Goal: Task Accomplishment & Management: Manage account settings

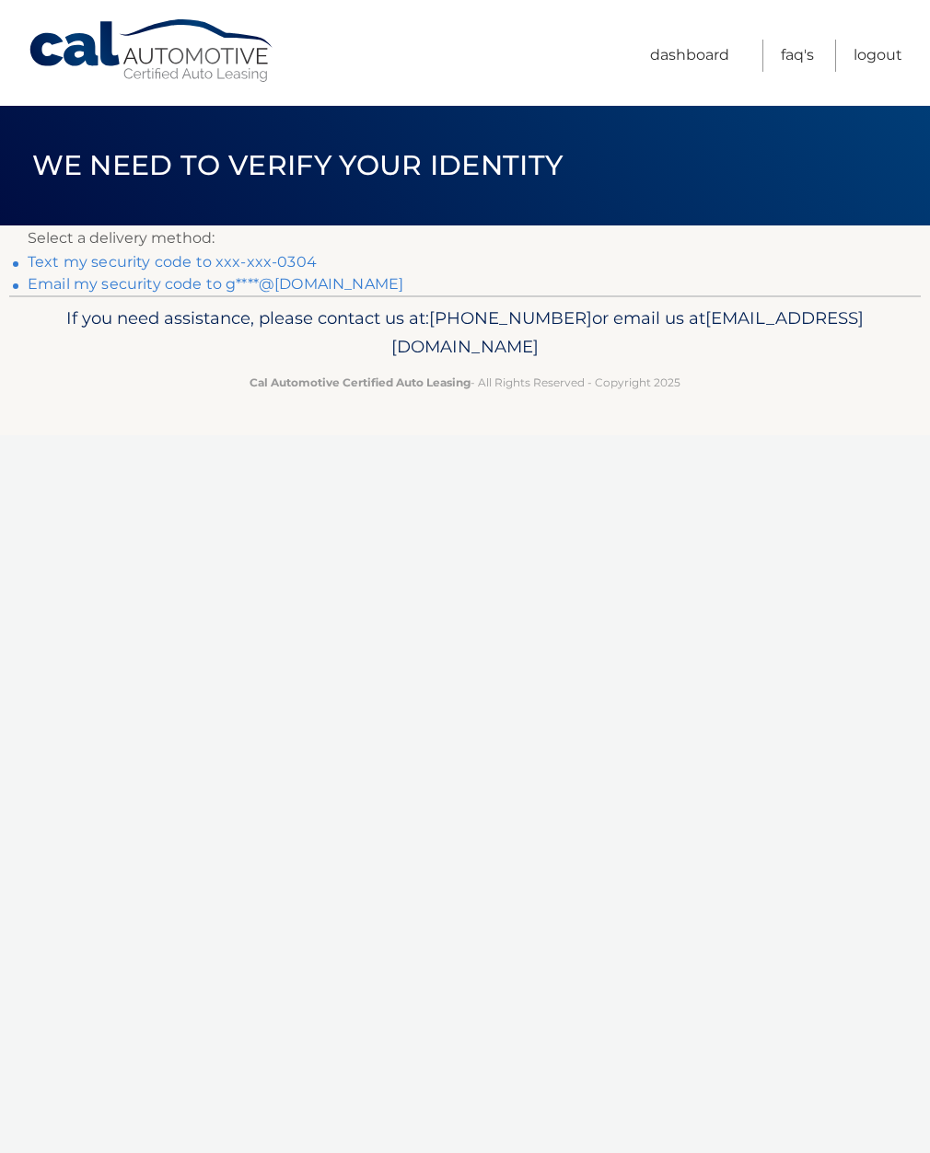
click at [138, 259] on link "Text my security code to xxx-xxx-0304" at bounding box center [172, 261] width 289 height 17
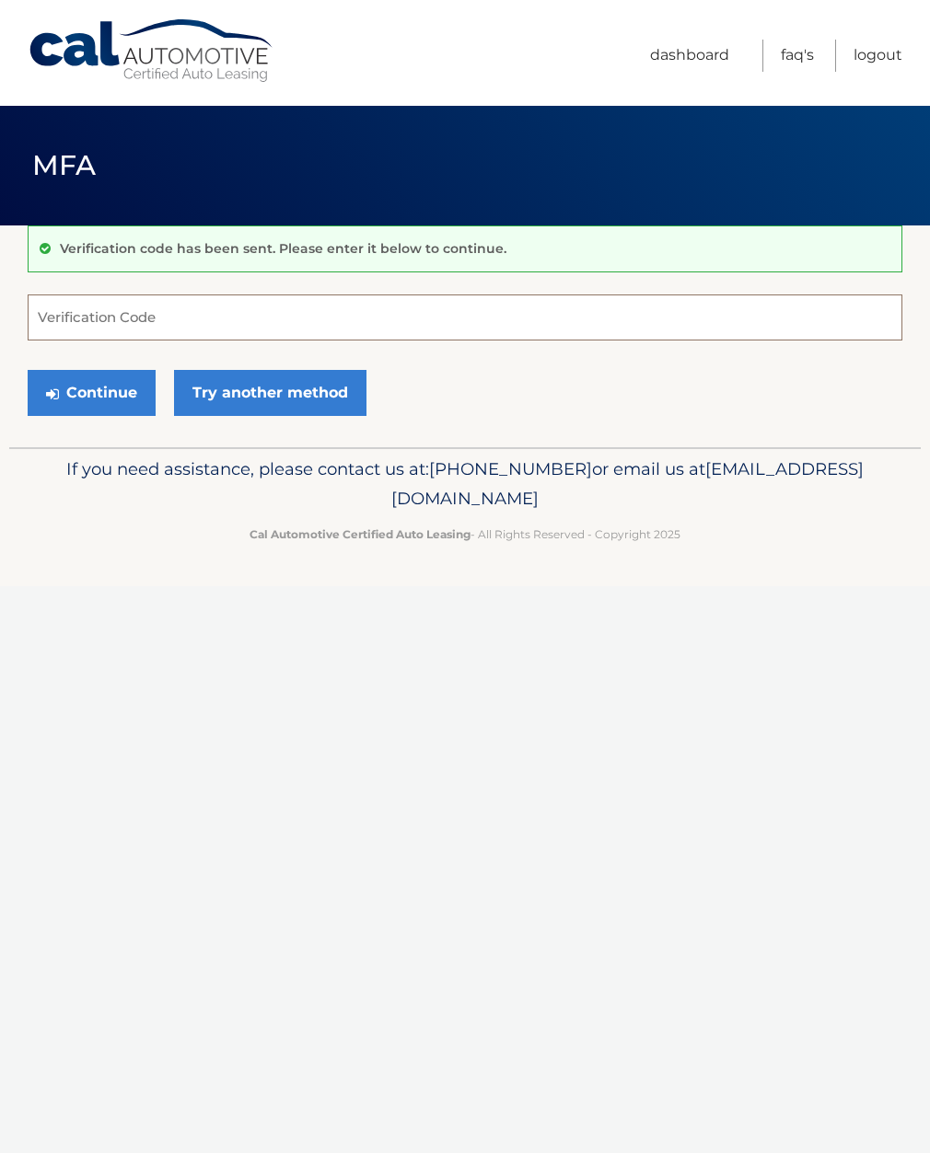
click at [100, 313] on input "Verification Code" at bounding box center [465, 318] width 874 height 46
type input "314426"
click at [109, 397] on button "Continue" at bounding box center [92, 393] width 128 height 46
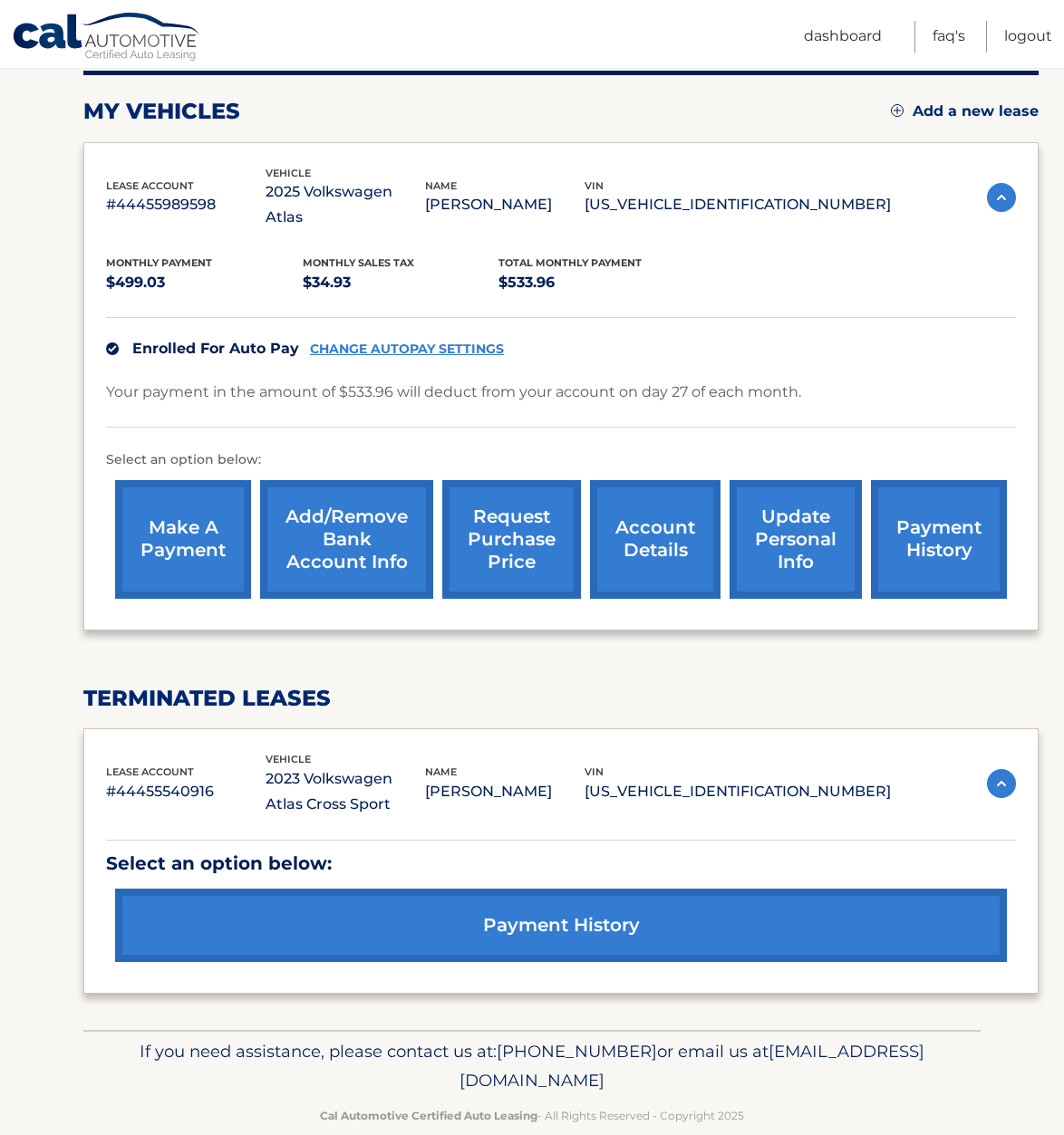
scroll to position [235, 0]
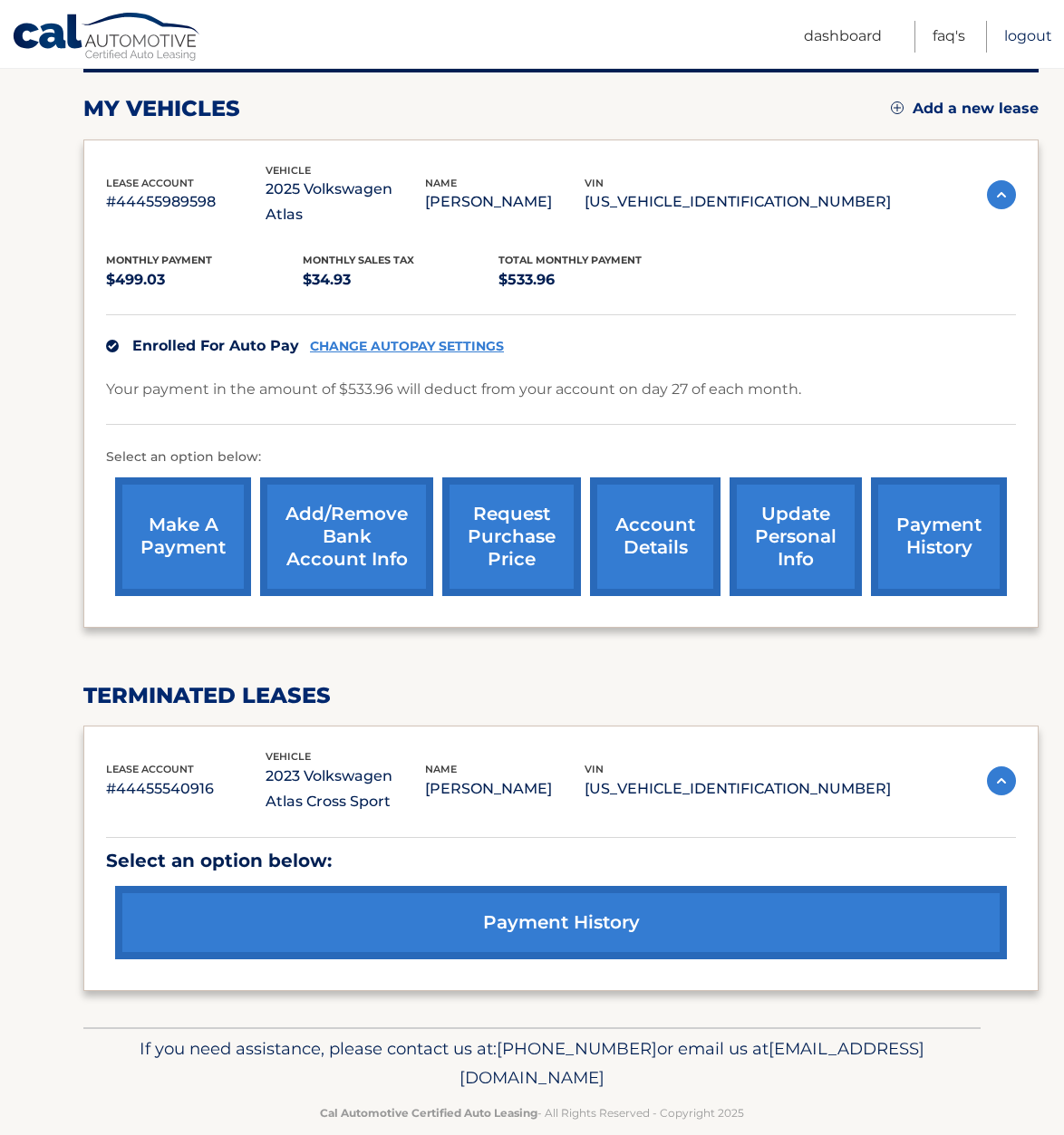
click at [914, 37] on link "Logout" at bounding box center [1028, 36] width 48 height 32
